Goal: Find specific page/section: Find specific page/section

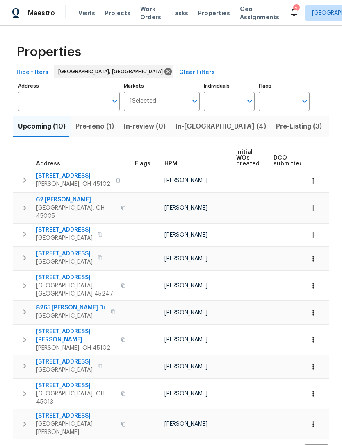
click at [203, 16] on span "Properties" at bounding box center [214, 13] width 32 height 8
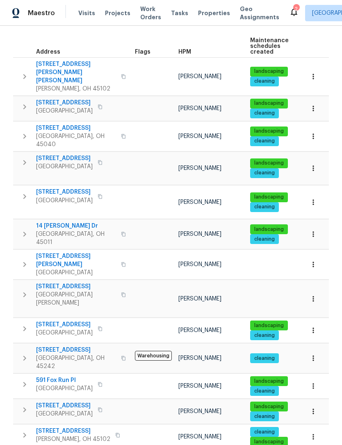
scroll to position [111, 0]
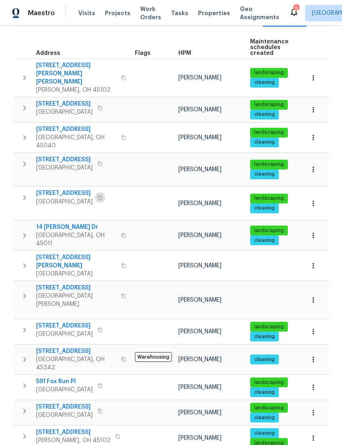
click at [102, 192] on button "button" at bounding box center [100, 197] width 10 height 11
click at [113, 13] on span "Projects" at bounding box center [117, 13] width 25 height 8
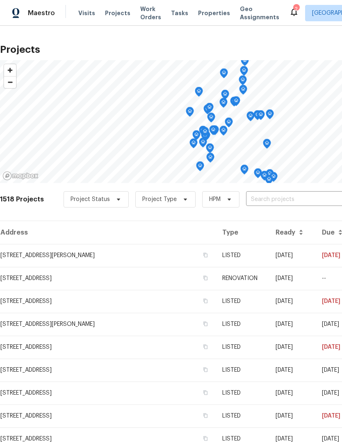
click at [207, 10] on span "Properties" at bounding box center [214, 13] width 32 height 8
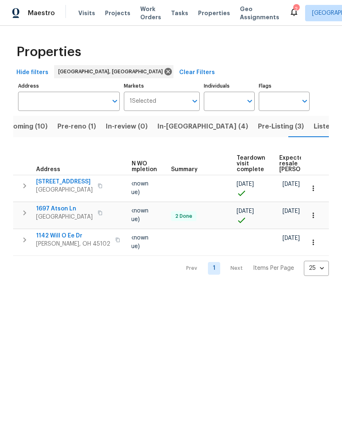
scroll to position [0, 126]
click at [115, 9] on span "Projects" at bounding box center [117, 13] width 25 height 8
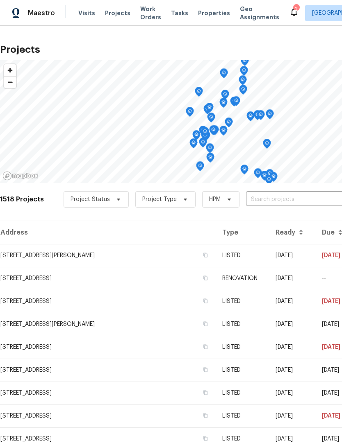
click at [289, 16] on icon at bounding box center [294, 12] width 10 height 10
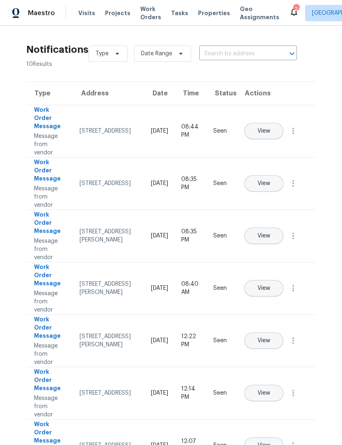
click at [117, 17] on span "Projects" at bounding box center [117, 13] width 25 height 8
